Goal: Task Accomplishment & Management: Manage account settings

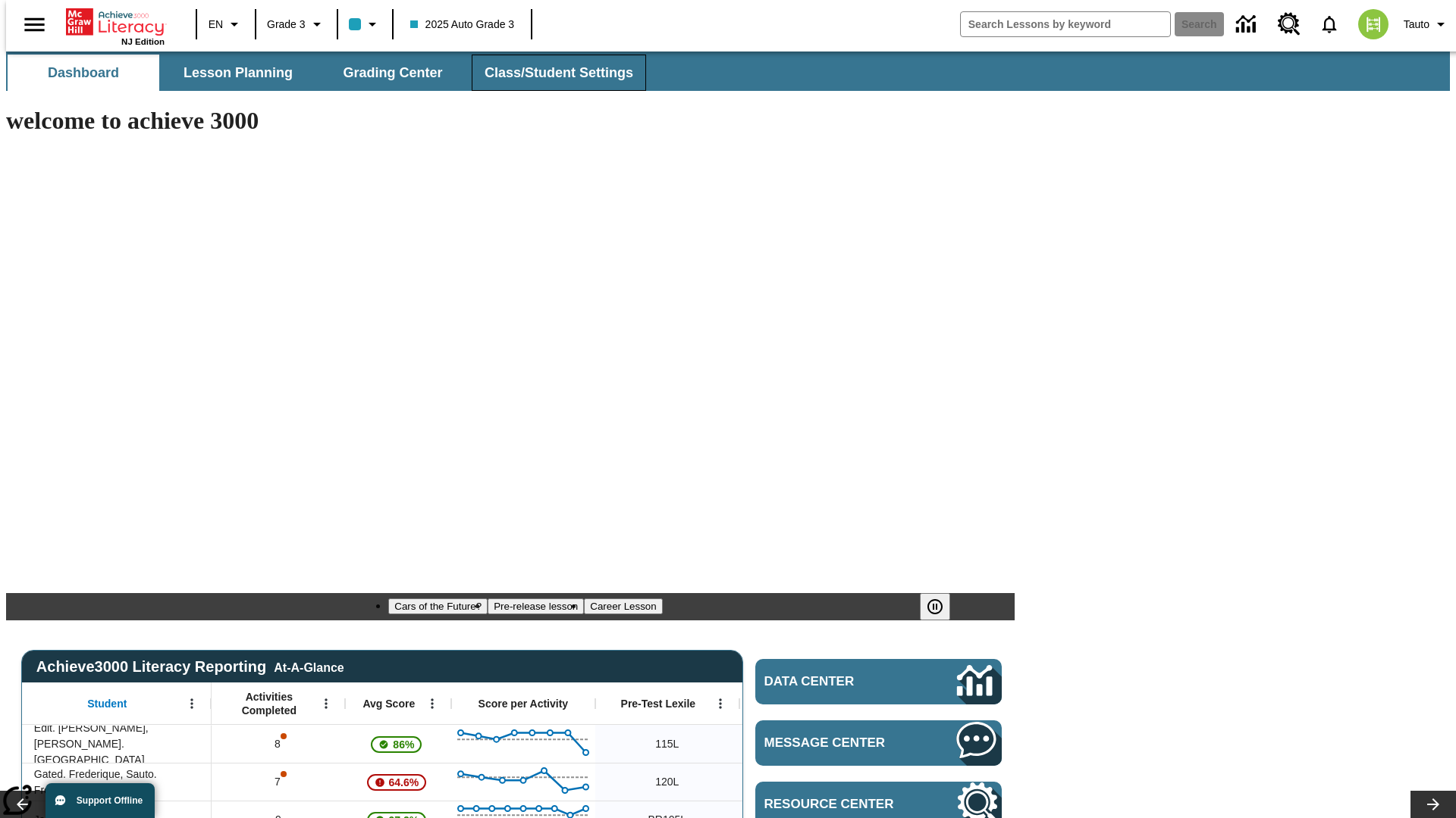
click at [550, 73] on span "Class/Student Settings" at bounding box center [558, 73] width 148 height 18
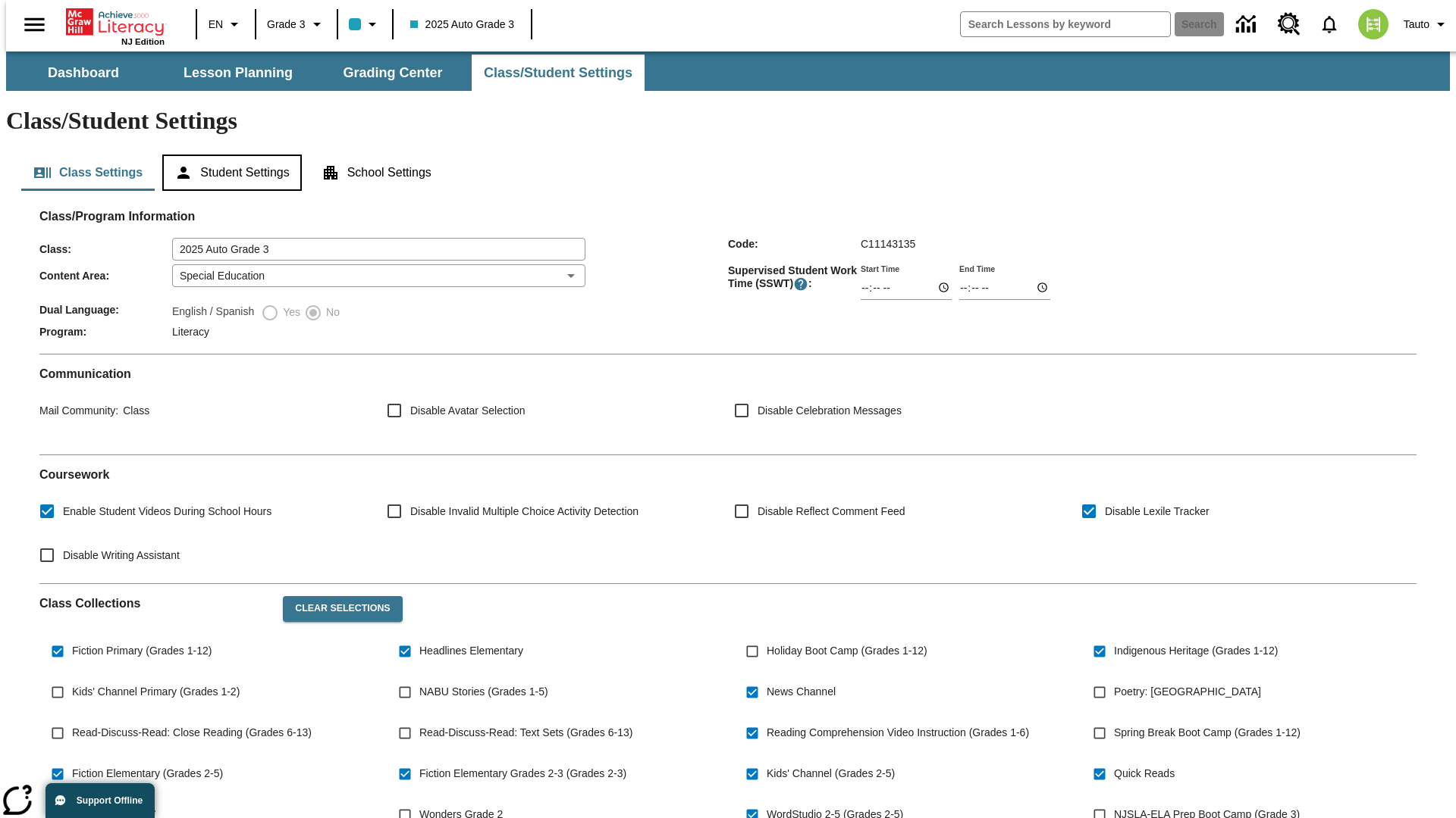
click at [228, 155] on button "Student Settings" at bounding box center [232, 172] width 139 height 36
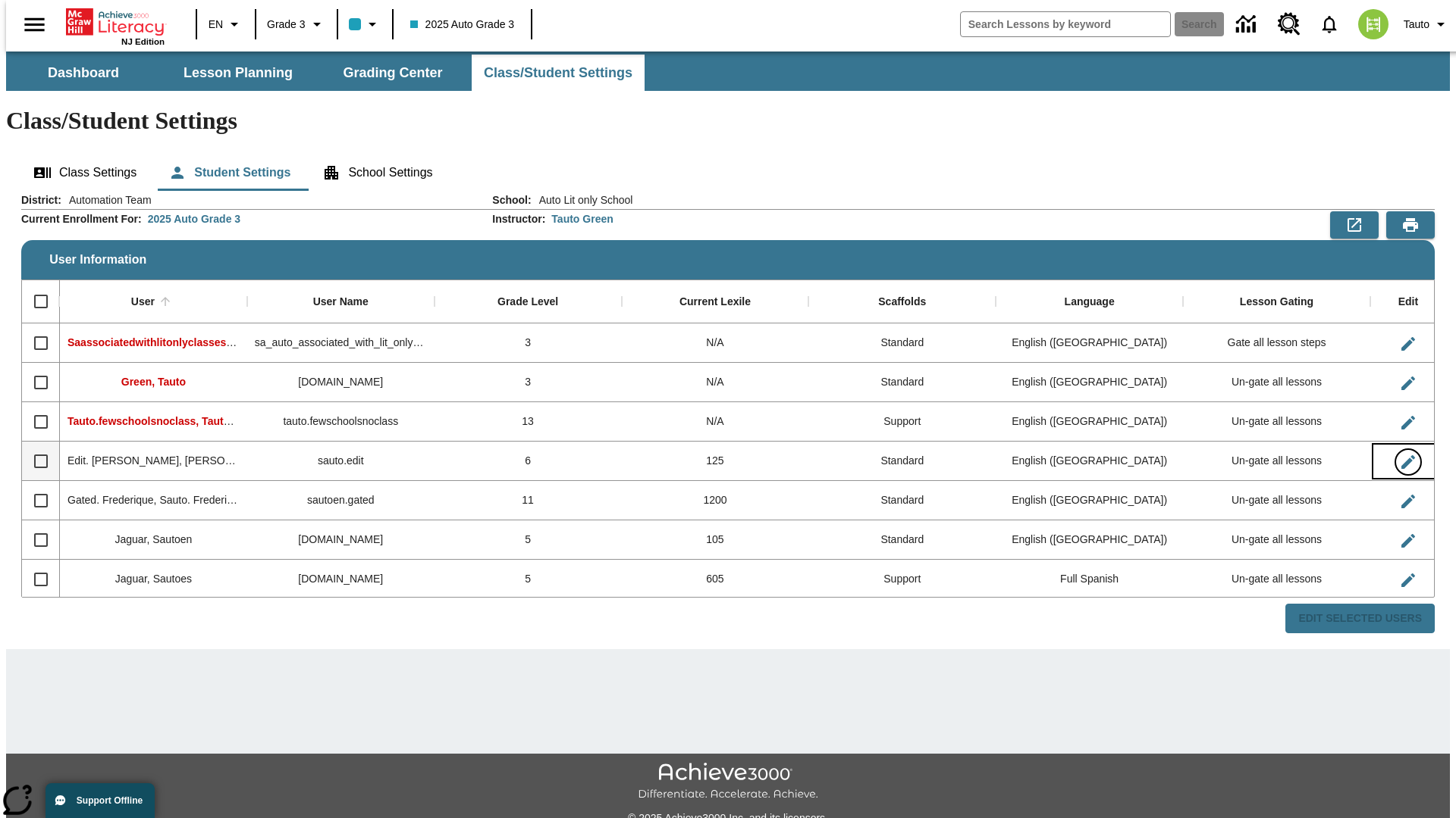
click at [1401, 455] on icon "Edit User" at bounding box center [1407, 462] width 13 height 13
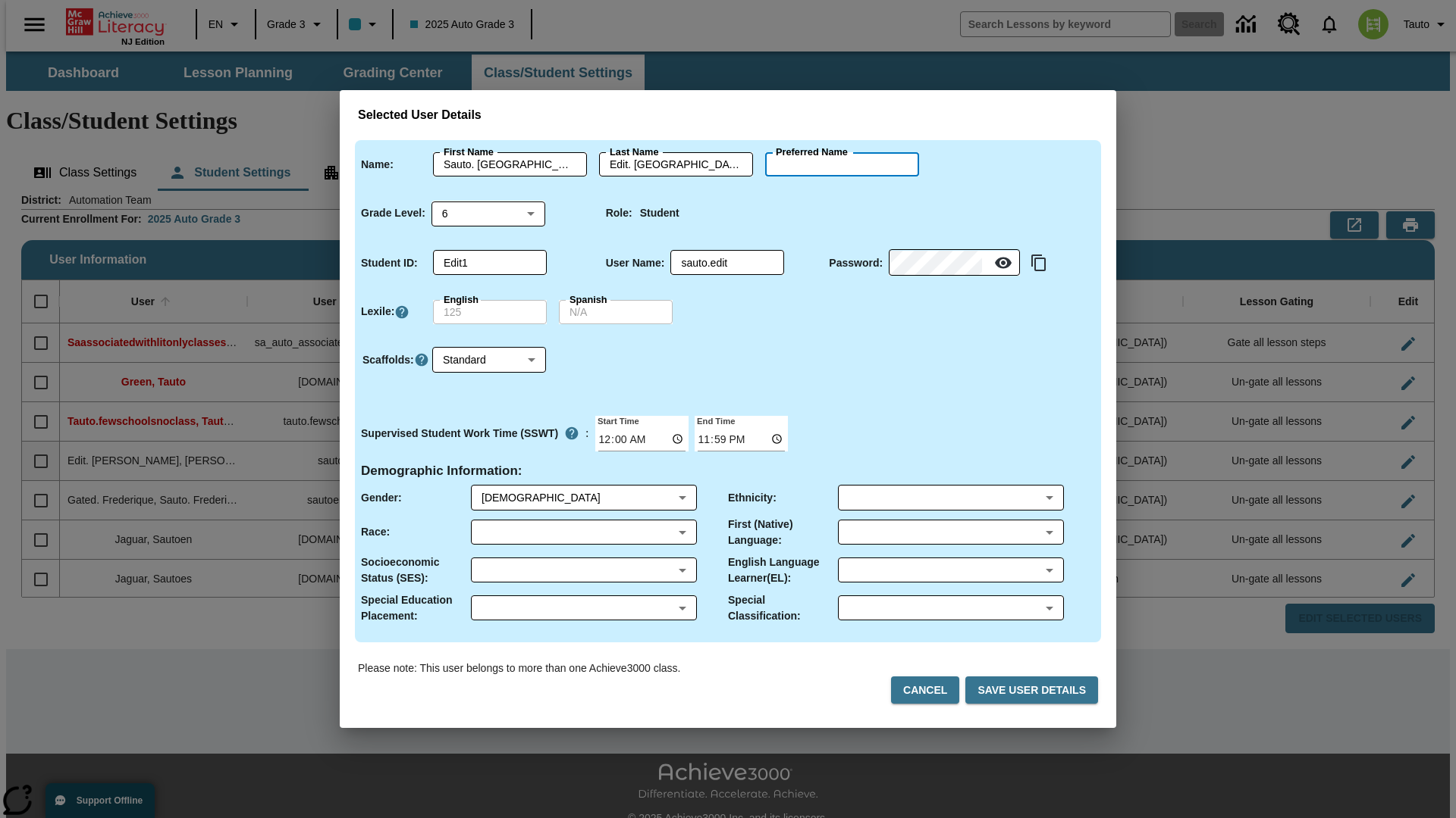
type input "[PERSON_NAME]"
click at [931, 690] on button "Cancel" at bounding box center [924, 690] width 68 height 28
click at [1401, 455] on icon "Edit User" at bounding box center [1407, 462] width 13 height 13
type input "Sauto. [GEOGRAPHIC_DATA]"
type input "Edit. [GEOGRAPHIC_DATA]"
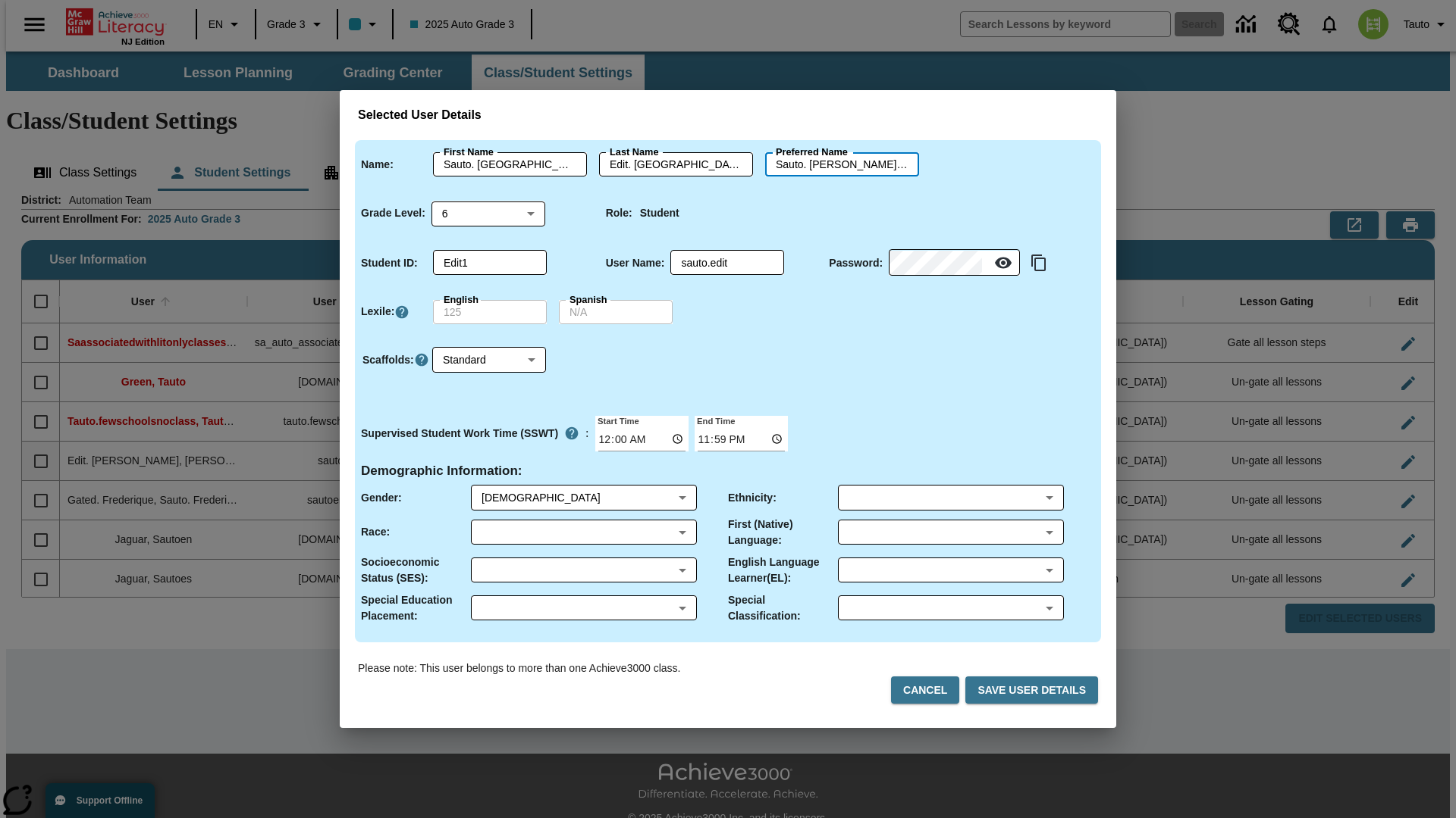
type input "Sauto. [PERSON_NAME].Edit. [GEOGRAPHIC_DATA]"
click at [488, 213] on body "Skip to main content NJ Edition EN Grade 3 2025 Auto Grade 3 Search 0 Tauto Das…" at bounding box center [727, 452] width 1443 height 800
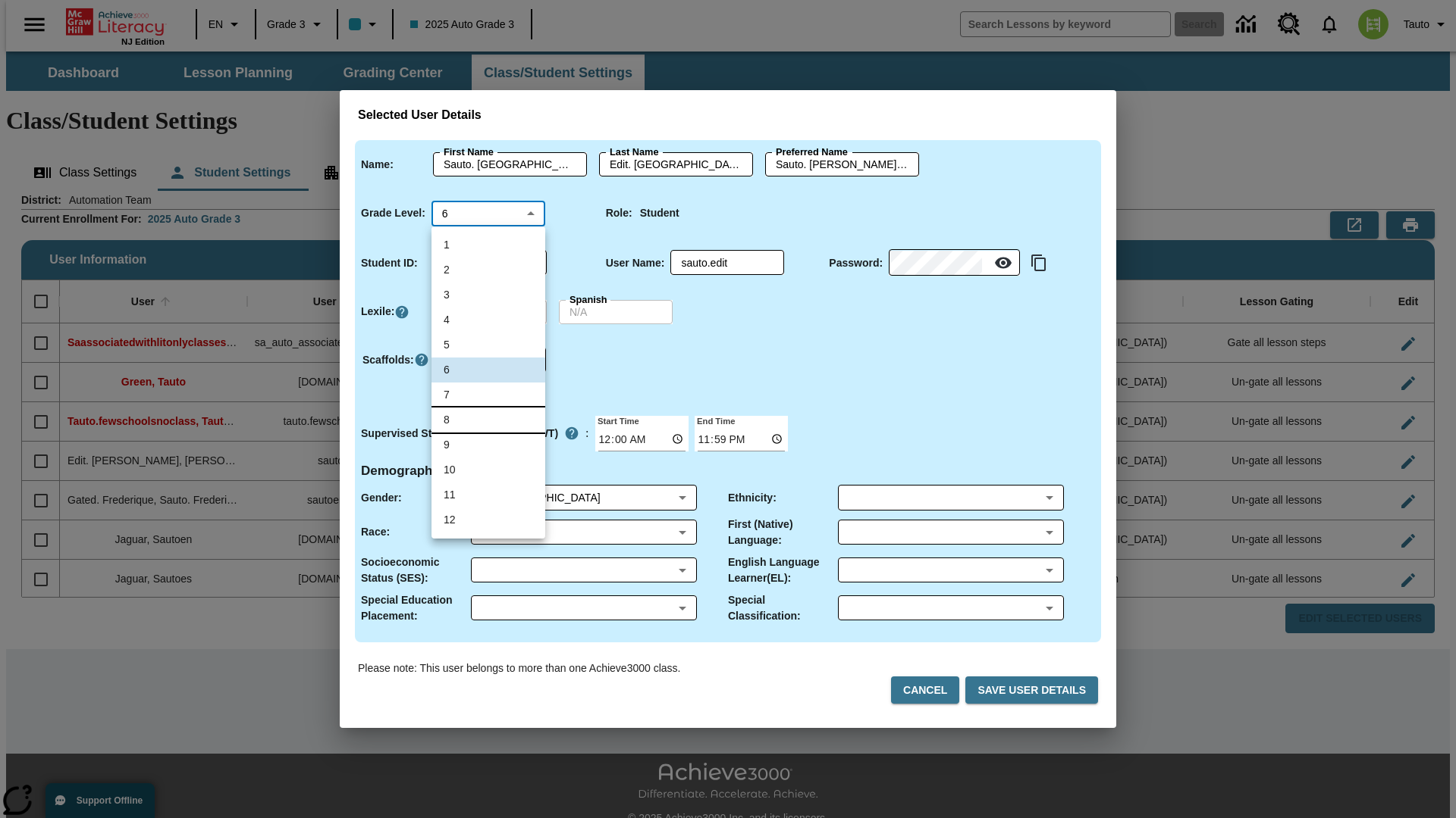
click at [488, 419] on li "8" at bounding box center [488, 420] width 114 height 25
type input "8"
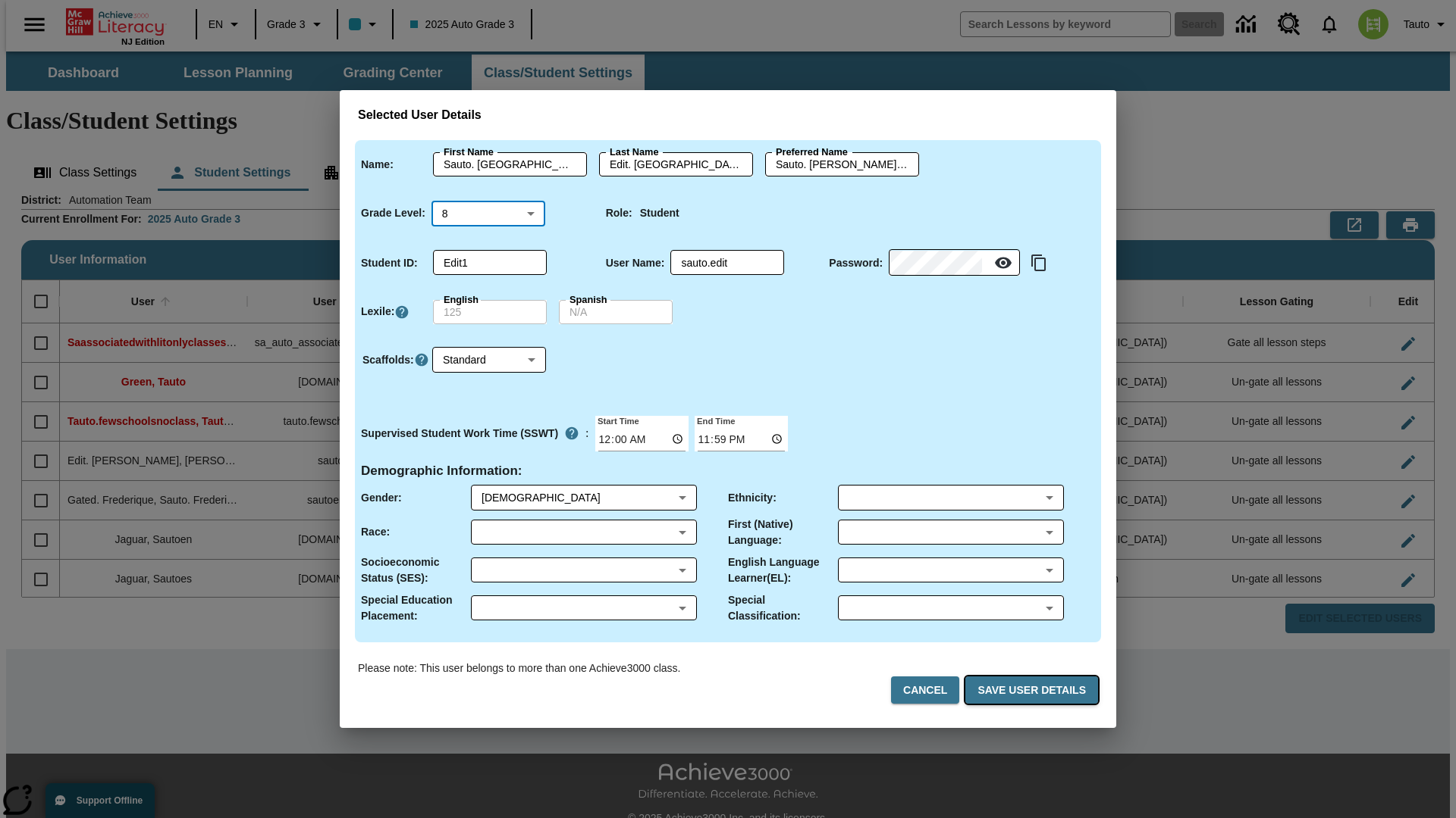
click at [1034, 690] on button "Save User Details" at bounding box center [1031, 690] width 132 height 28
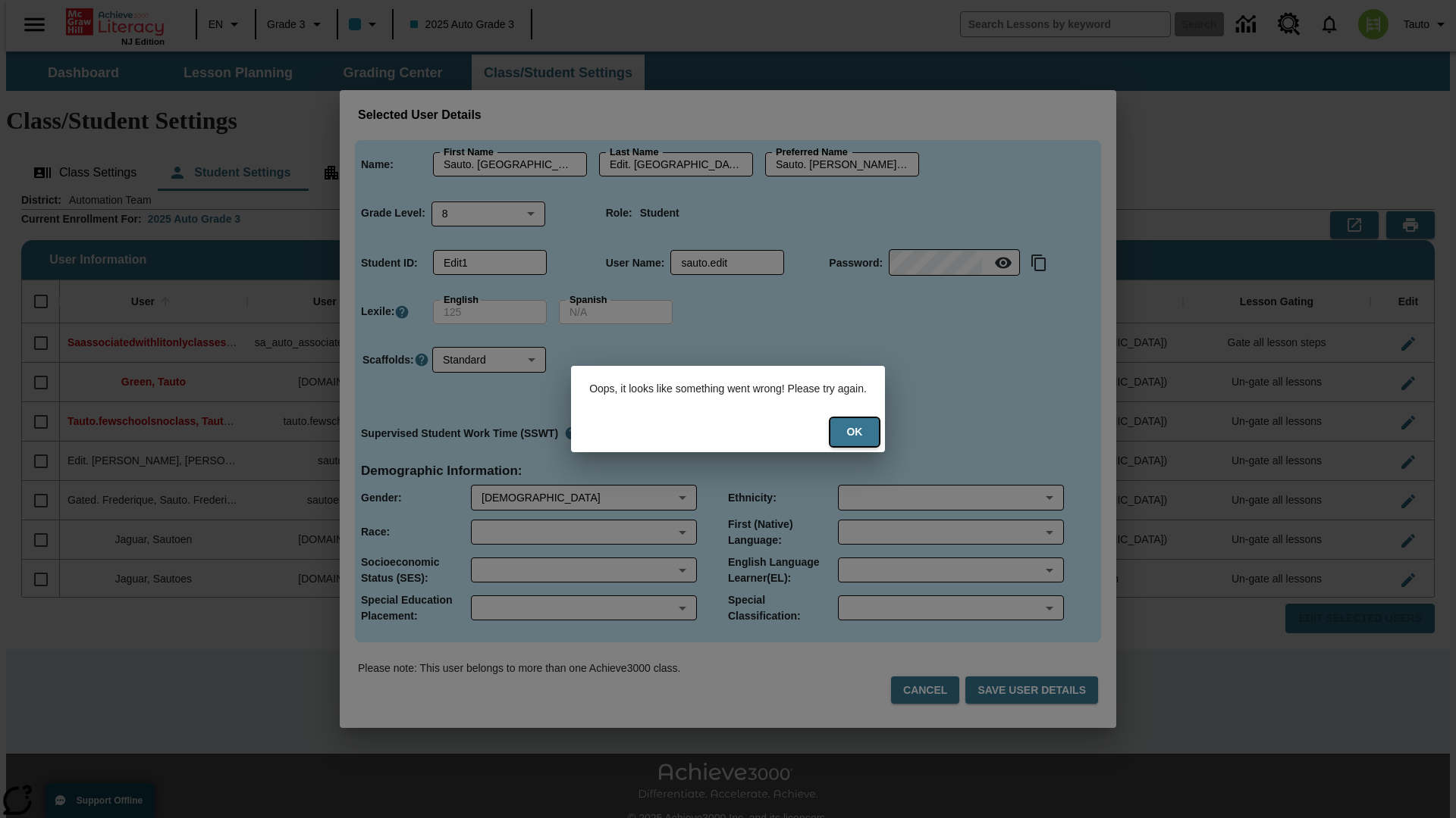
click at [865, 432] on button "Ok" at bounding box center [854, 432] width 49 height 28
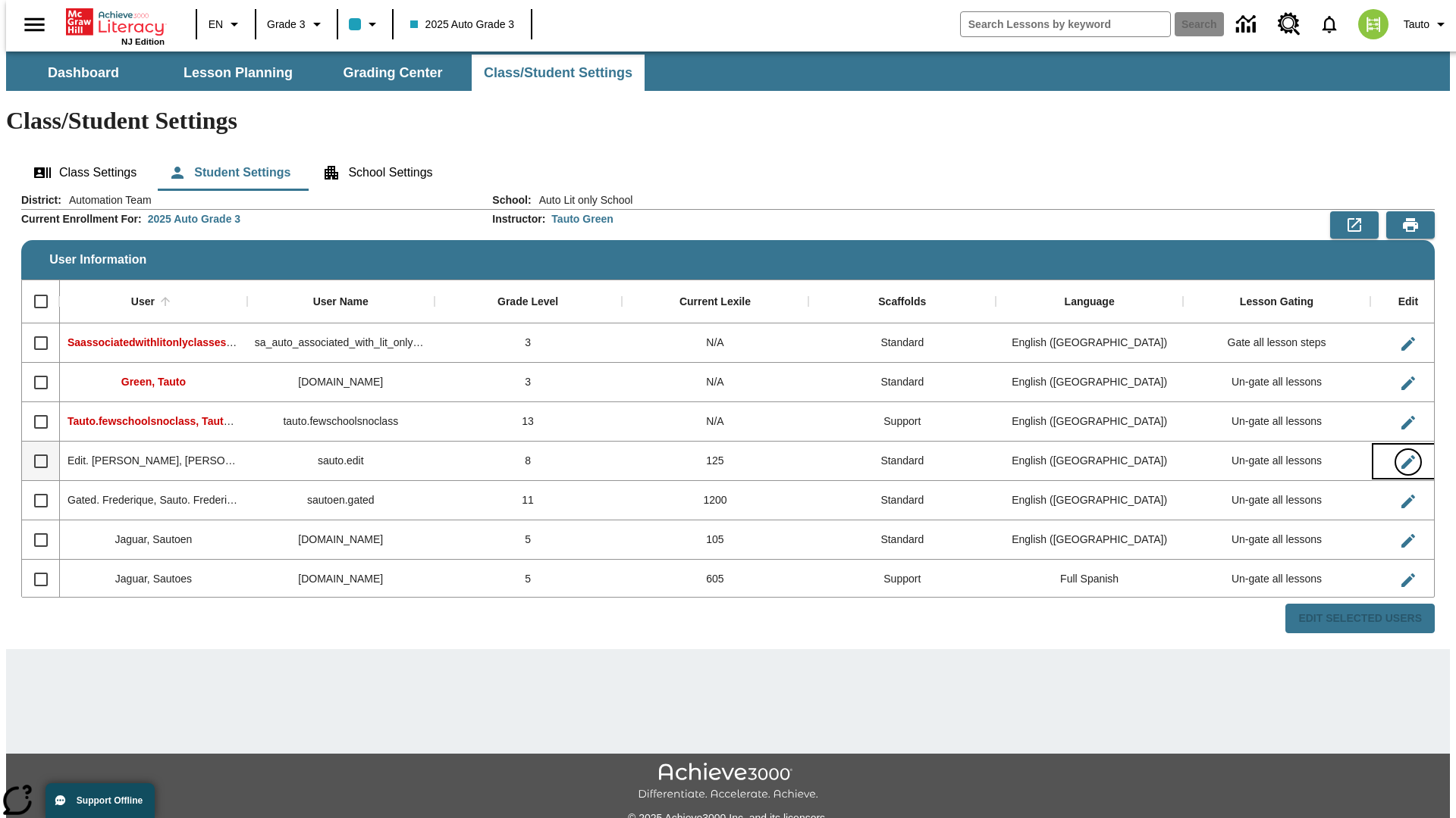
click at [1401, 455] on icon "Edit User" at bounding box center [1407, 462] width 13 height 13
